Goal: Information Seeking & Learning: Learn about a topic

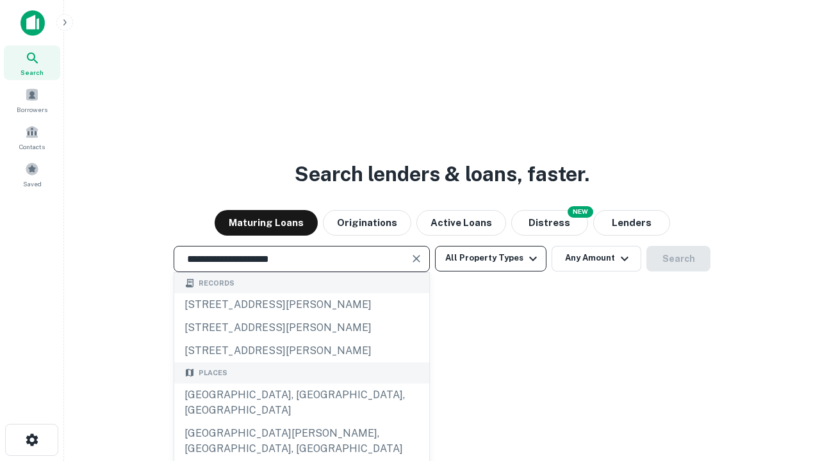
click at [301, 422] on div "[GEOGRAPHIC_DATA], [GEOGRAPHIC_DATA], [GEOGRAPHIC_DATA]" at bounding box center [301, 403] width 255 height 38
type input "**********"
click at [491, 258] on button "All Property Types" at bounding box center [490, 259] width 111 height 26
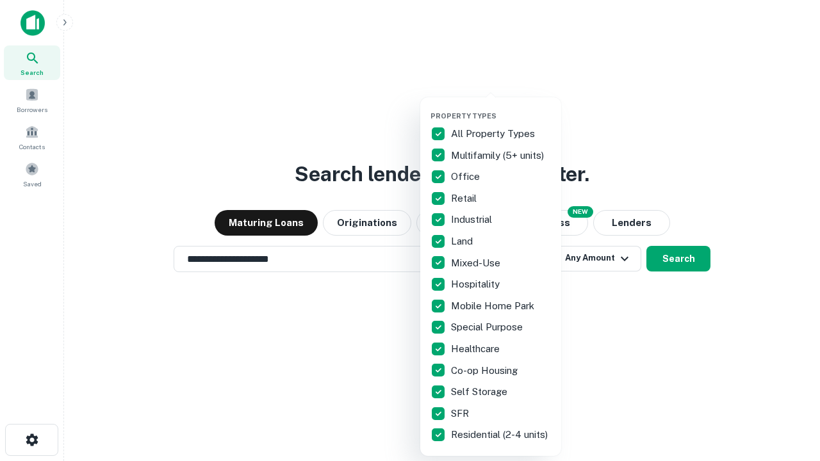
click at [501, 108] on button "button" at bounding box center [501, 108] width 141 height 1
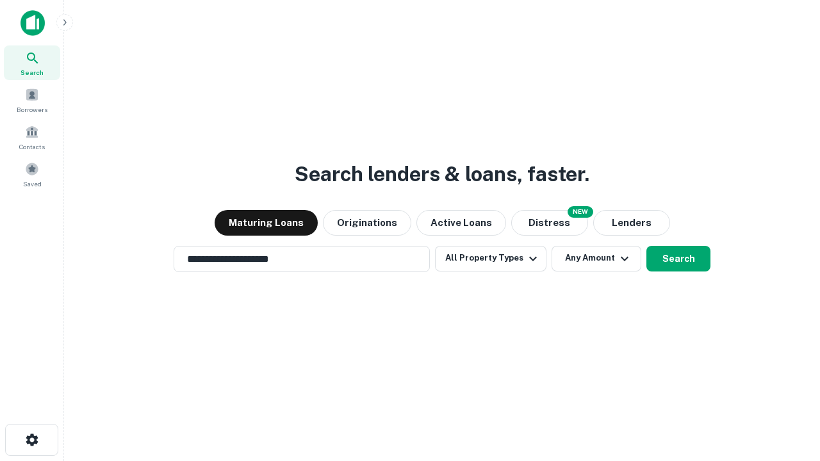
scroll to position [20, 0]
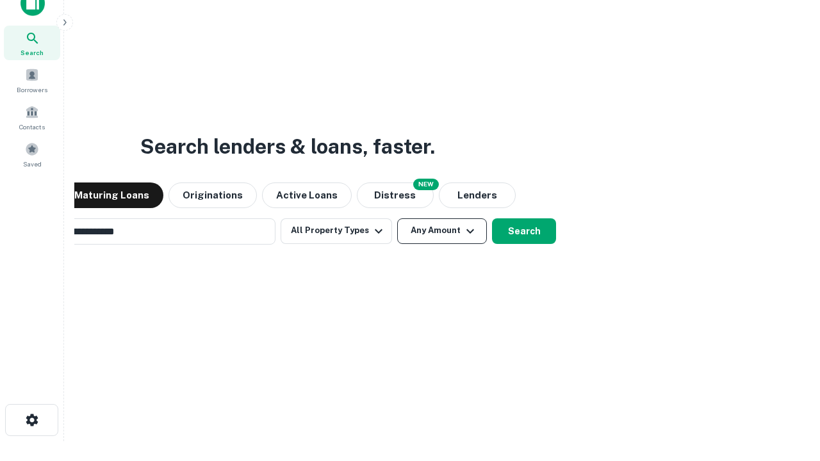
click at [397, 218] on button "Any Amount" at bounding box center [442, 231] width 90 height 26
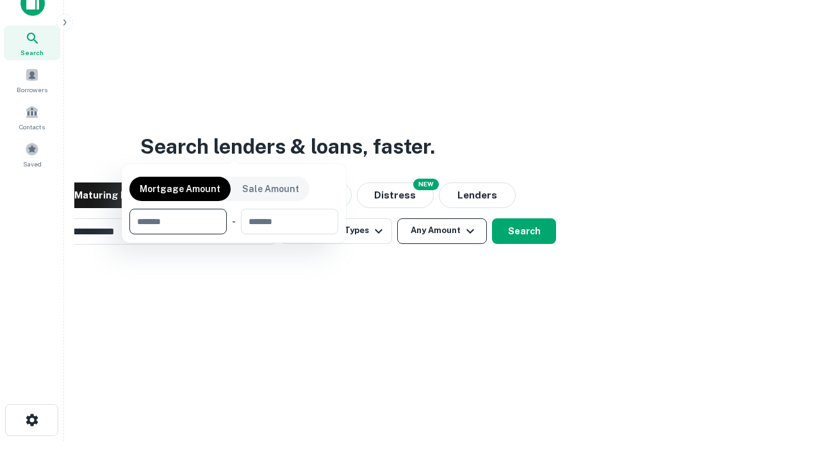
scroll to position [21, 0]
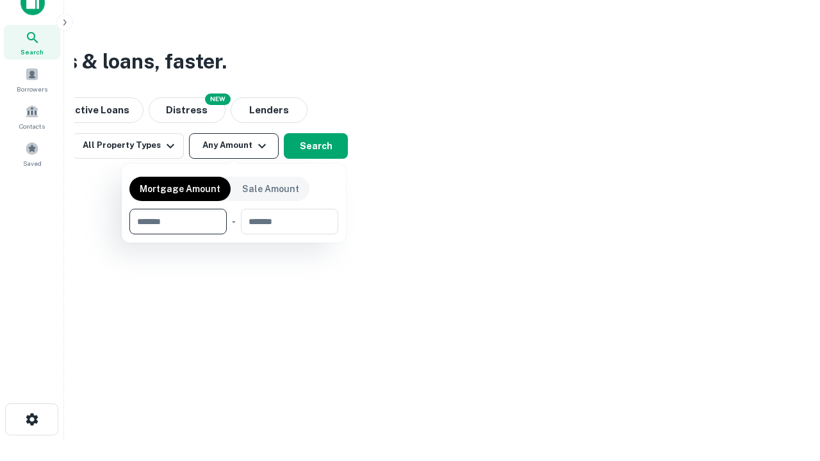
type input "*******"
click at [234, 234] on button "button" at bounding box center [233, 234] width 209 height 1
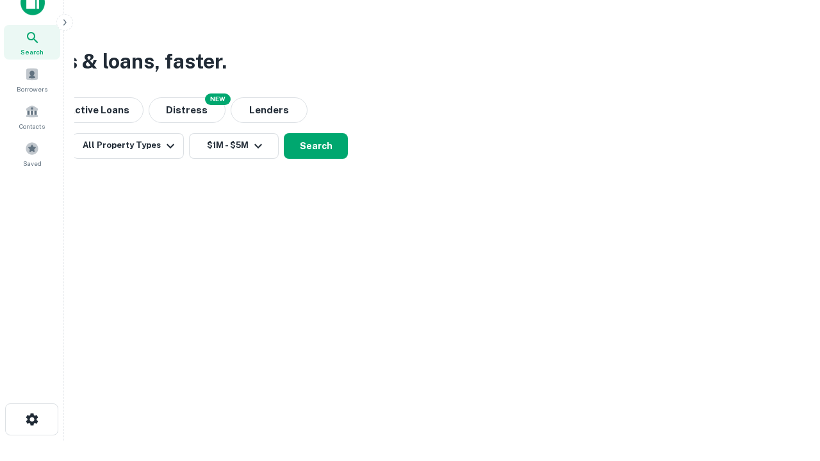
scroll to position [20, 0]
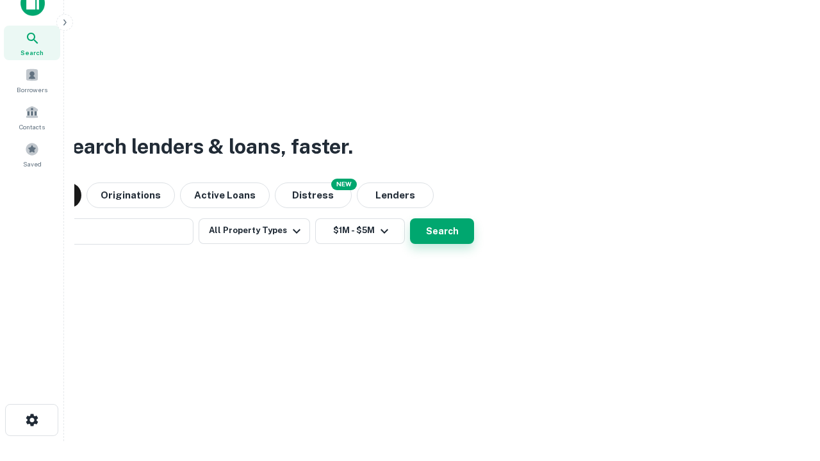
click at [410, 218] on button "Search" at bounding box center [442, 231] width 64 height 26
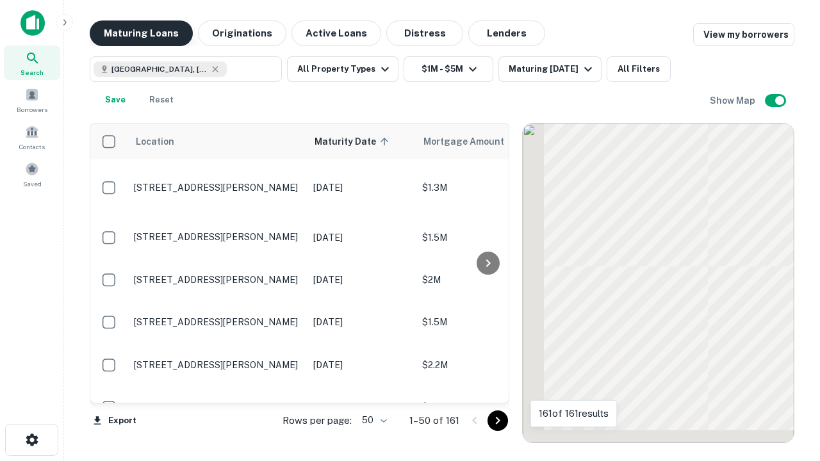
click at [141, 33] on button "Maturing Loans" at bounding box center [141, 34] width 103 height 26
